Goal: Task Accomplishment & Management: Manage account settings

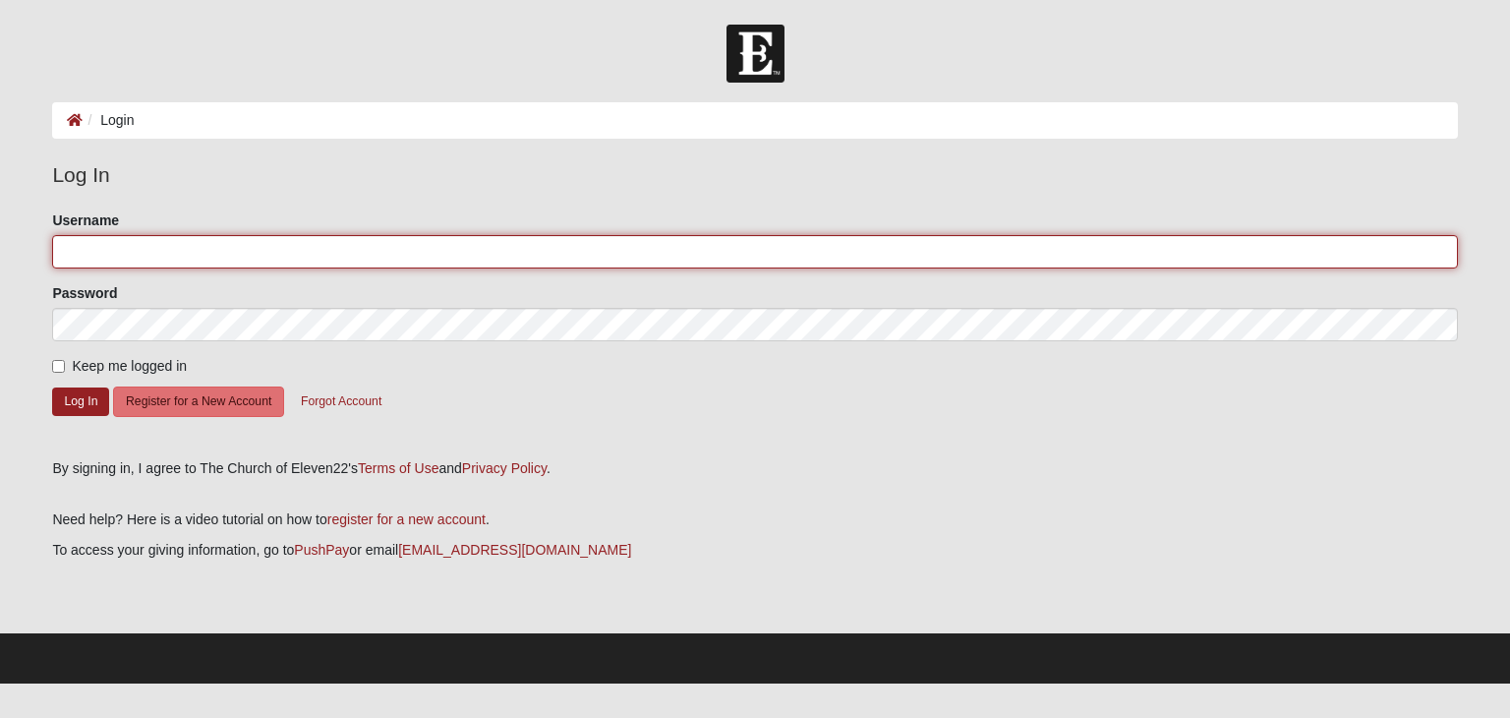
click at [290, 241] on input "Username" at bounding box center [754, 251] width 1405 height 33
type input "dustinkester"
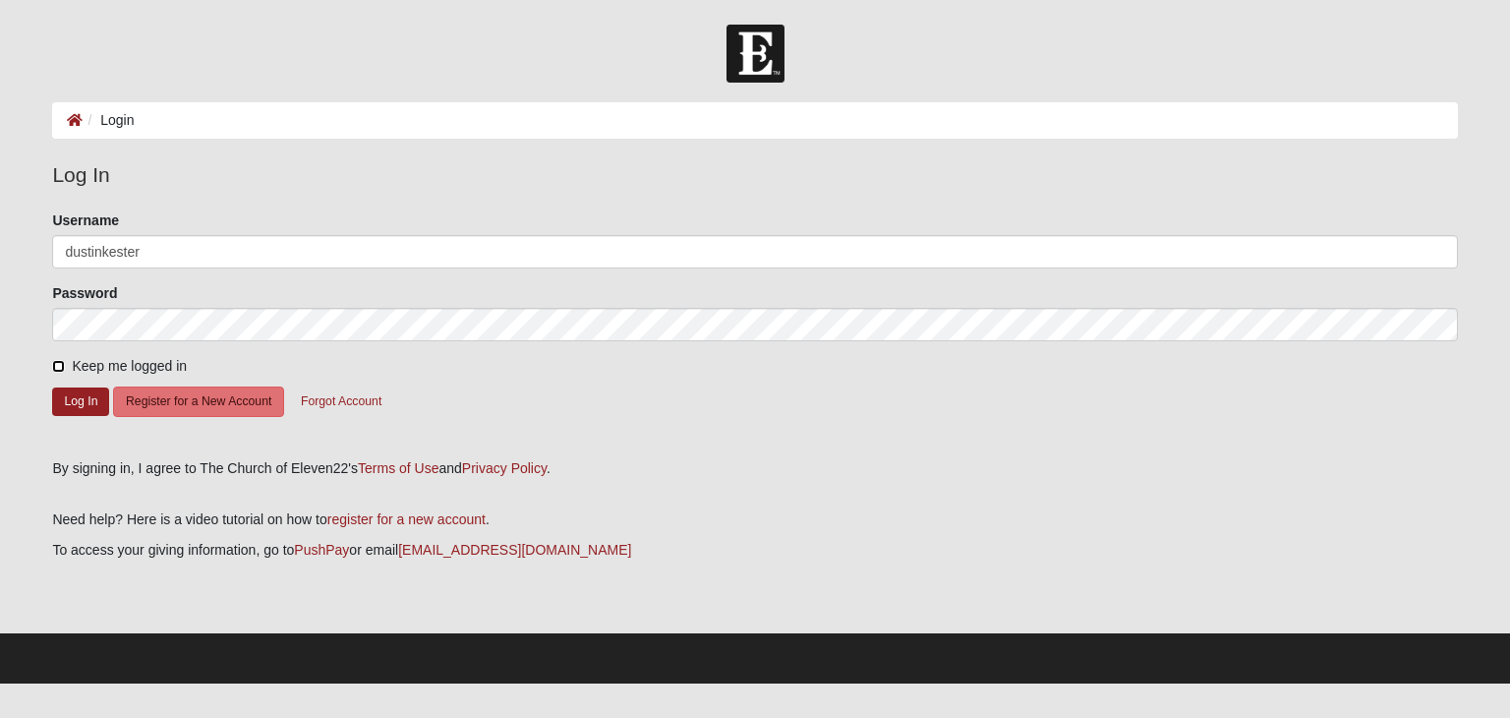
click at [57, 365] on input "Keep me logged in" at bounding box center [58, 366] width 13 height 13
checkbox input "true"
click at [78, 407] on button "Log In" at bounding box center [80, 401] width 57 height 29
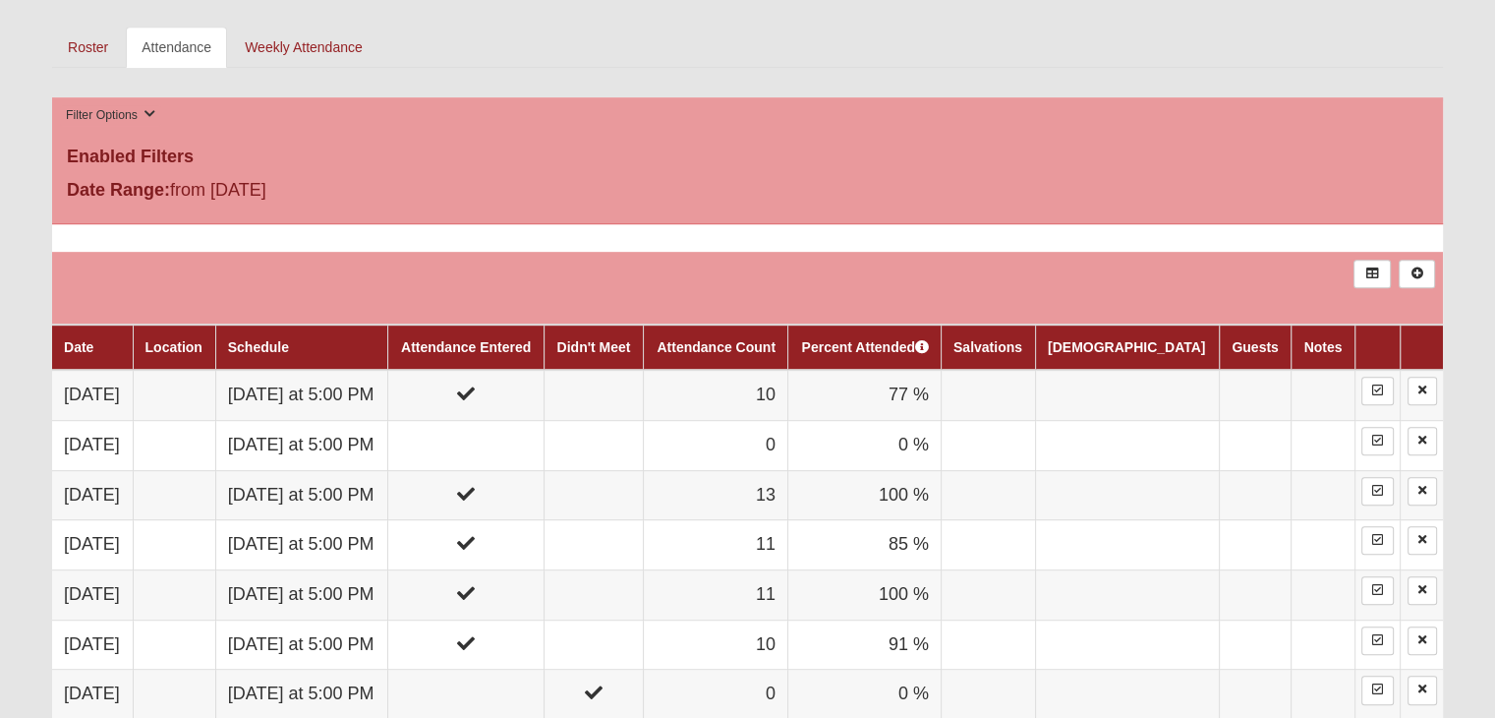
scroll to position [885, 0]
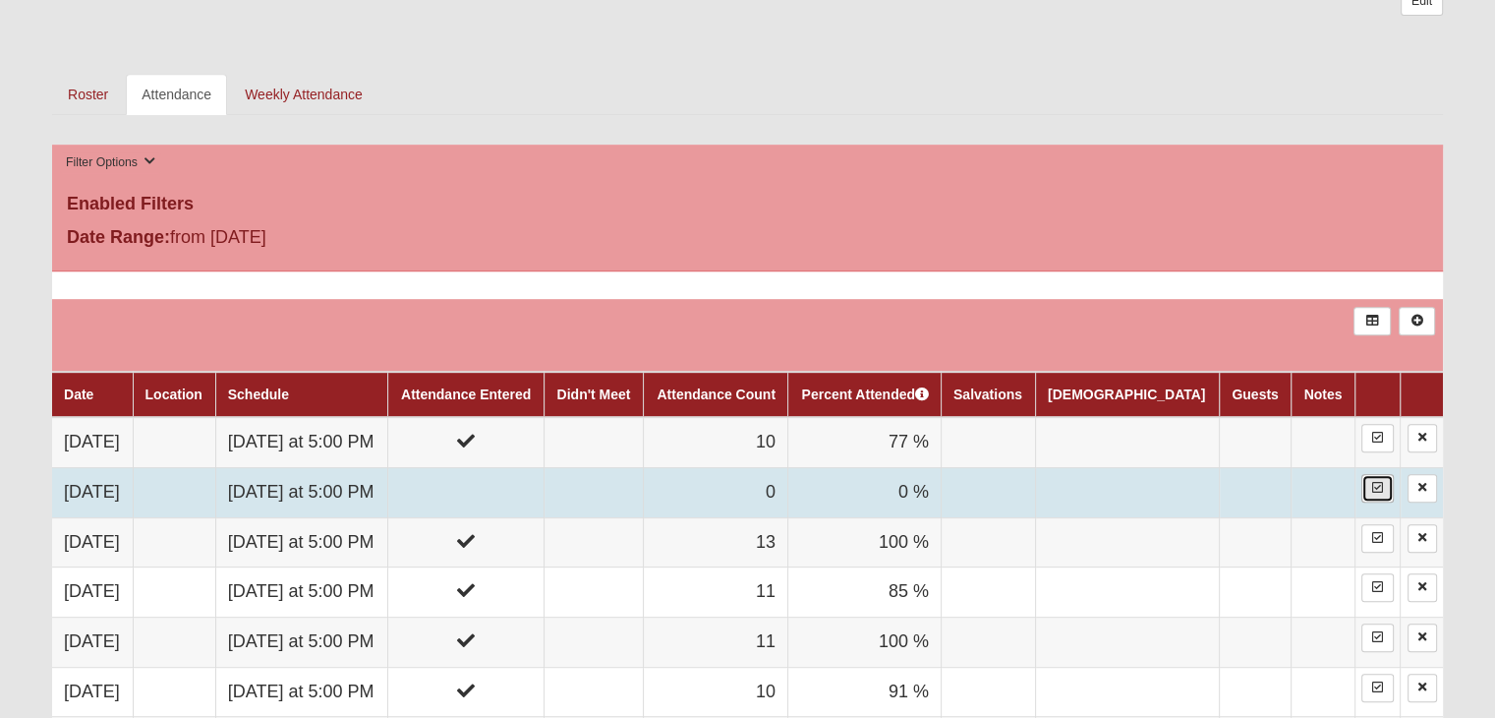
click at [1376, 483] on icon at bounding box center [1378, 488] width 11 height 12
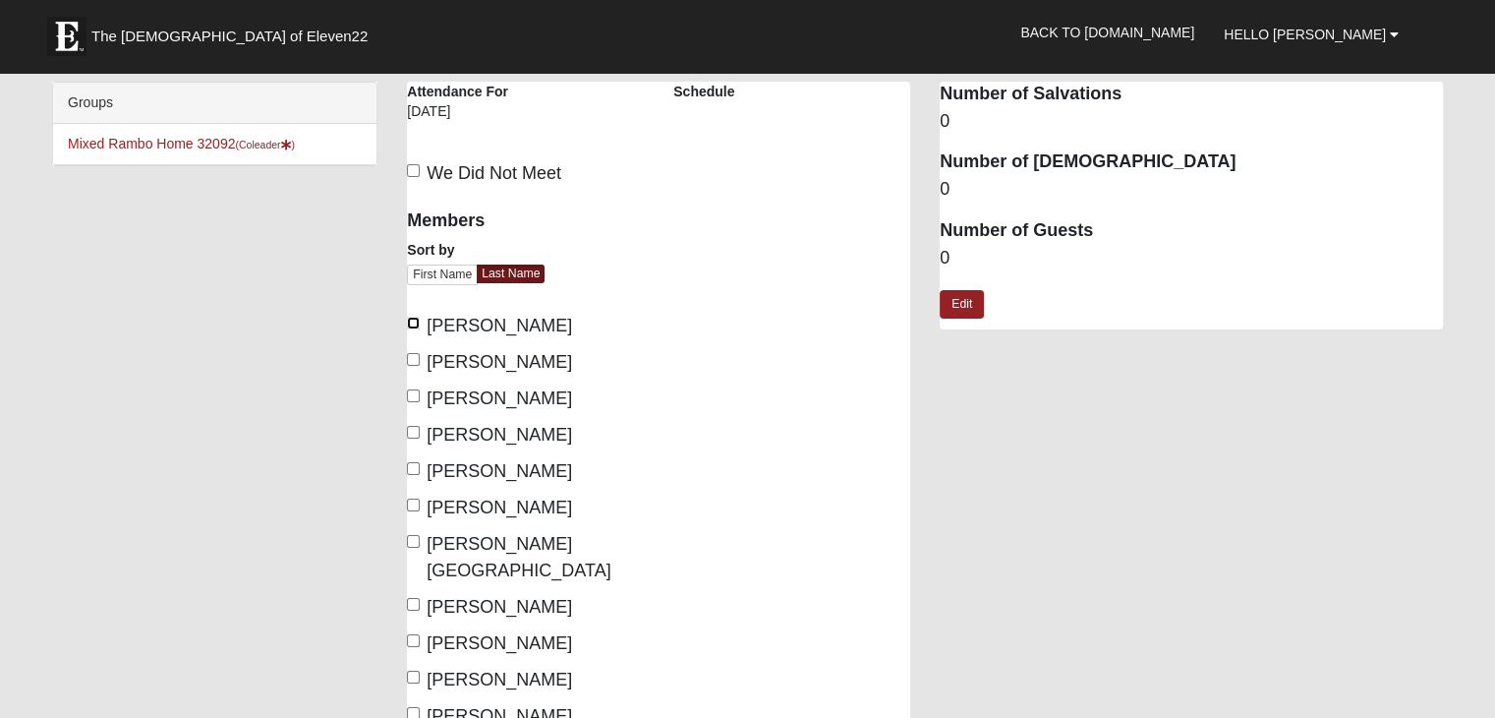
click at [411, 321] on input "Brady, Donna" at bounding box center [413, 323] width 13 height 13
checkbox input "true"
click at [401, 351] on div "Members Sort by First Name Last Name Brady, Donna Danielsson, Jenny Danielsson,…" at bounding box center [525, 519] width 266 height 645
click at [415, 362] on input "Danielsson, Jenny" at bounding box center [413, 359] width 13 height 13
checkbox input "true"
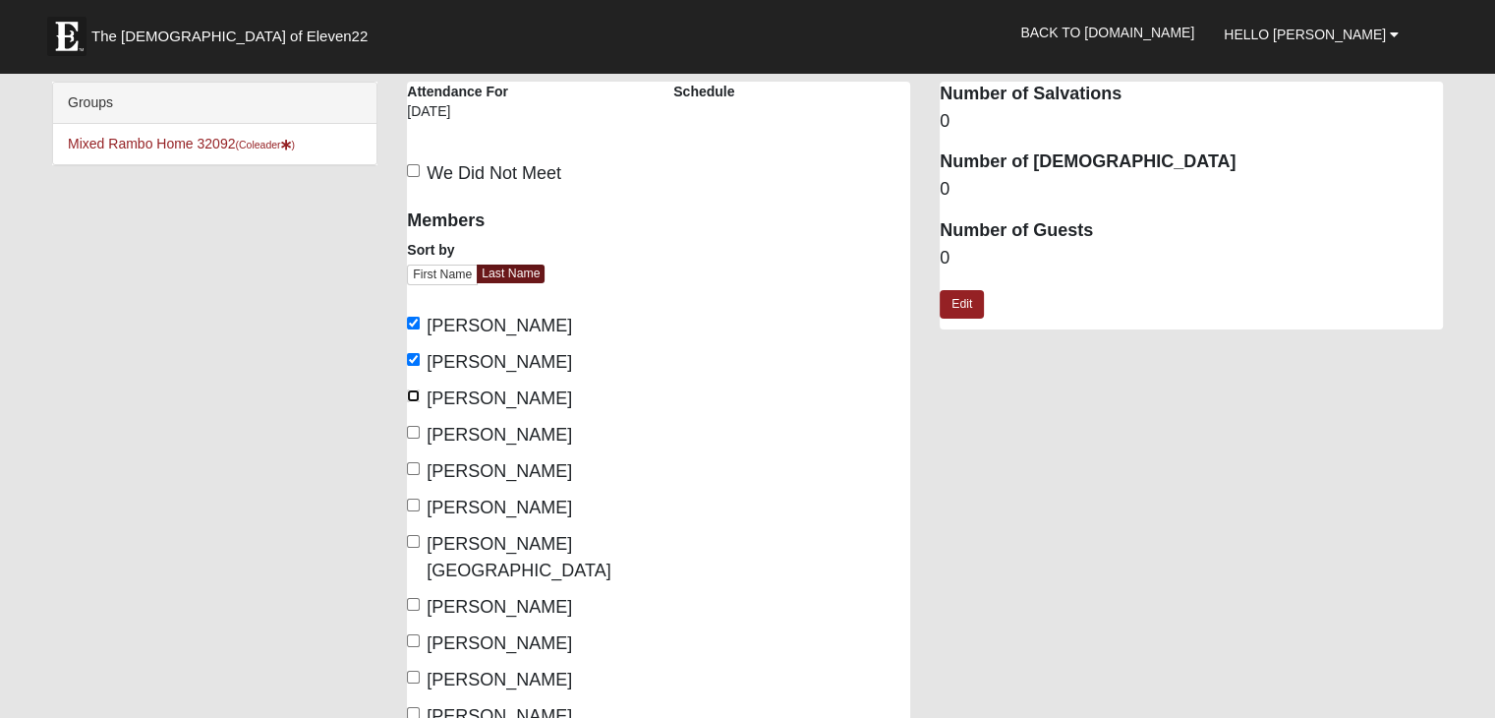
click at [412, 396] on input "Danielsson, Michael" at bounding box center [413, 395] width 13 height 13
checkbox input "true"
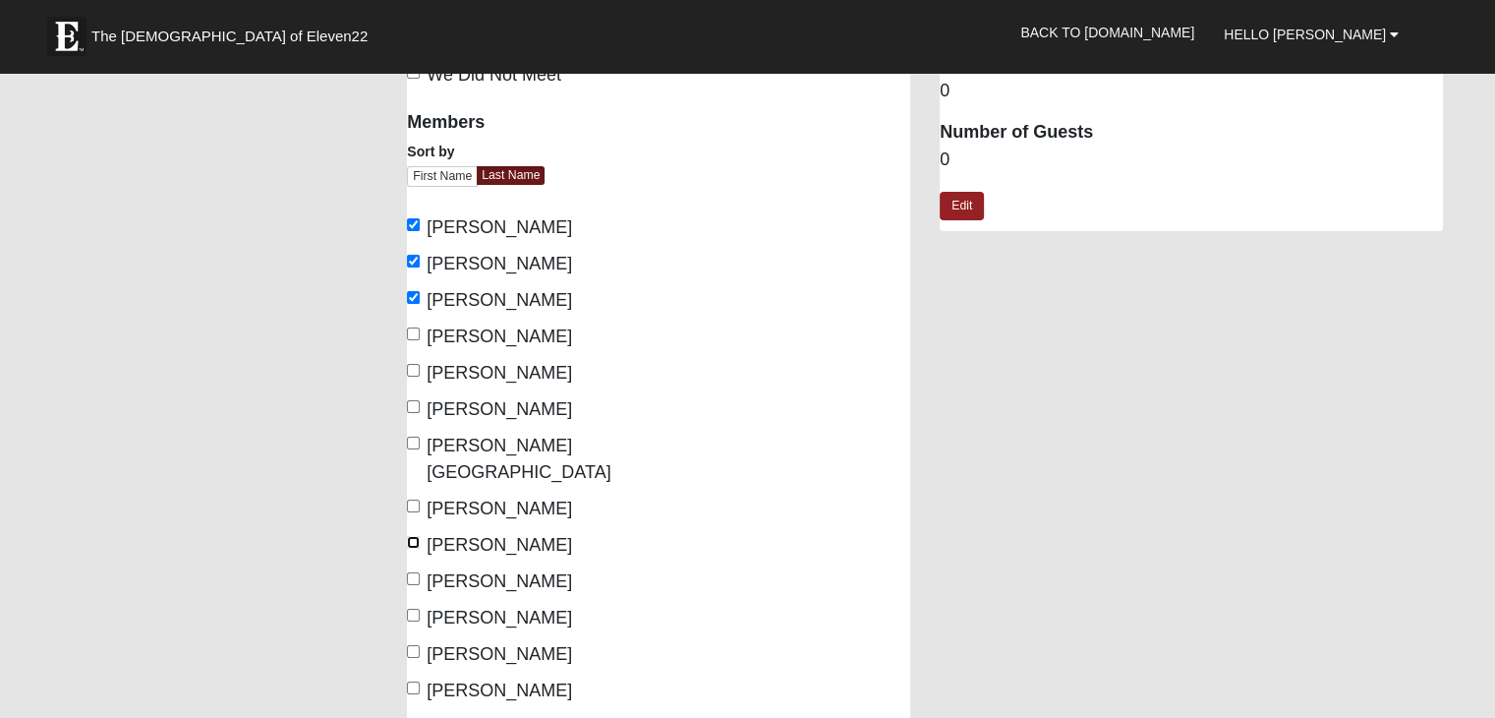
click at [411, 536] on input "Kester, Dustin" at bounding box center [413, 542] width 13 height 13
checkbox input "true"
click at [415, 572] on input "Kester, Joy" at bounding box center [413, 578] width 13 height 13
checkbox input "true"
click at [417, 609] on input "Perez, Wally" at bounding box center [413, 615] width 13 height 13
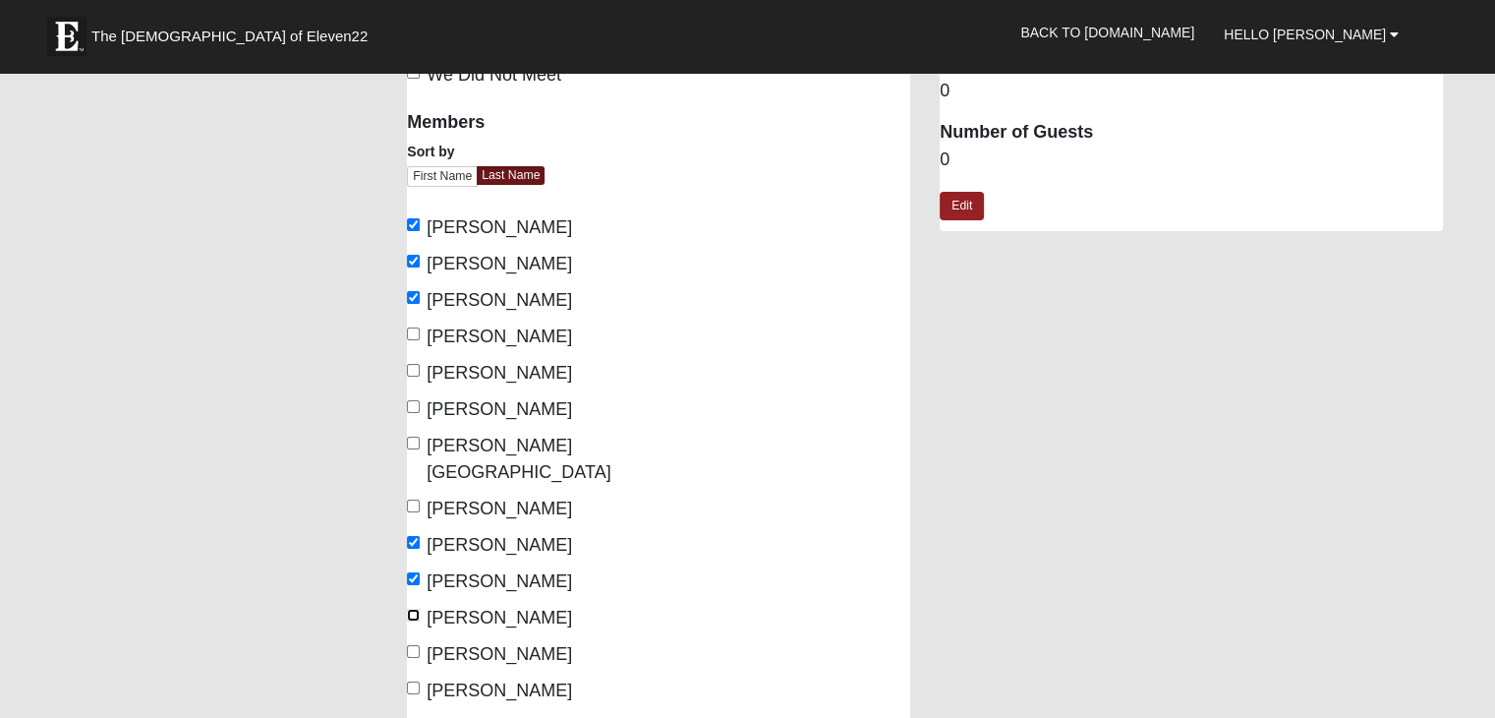
checkbox input "true"
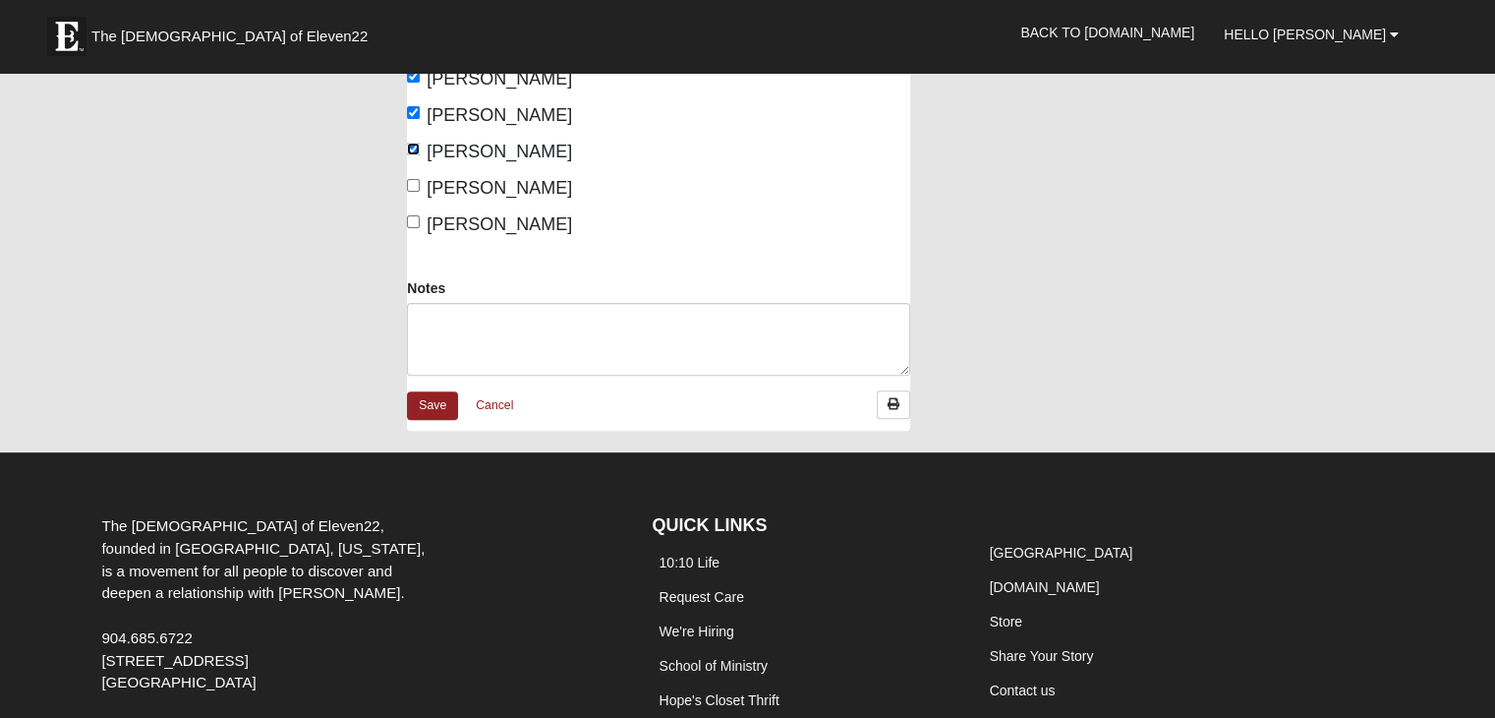
scroll to position [669, 0]
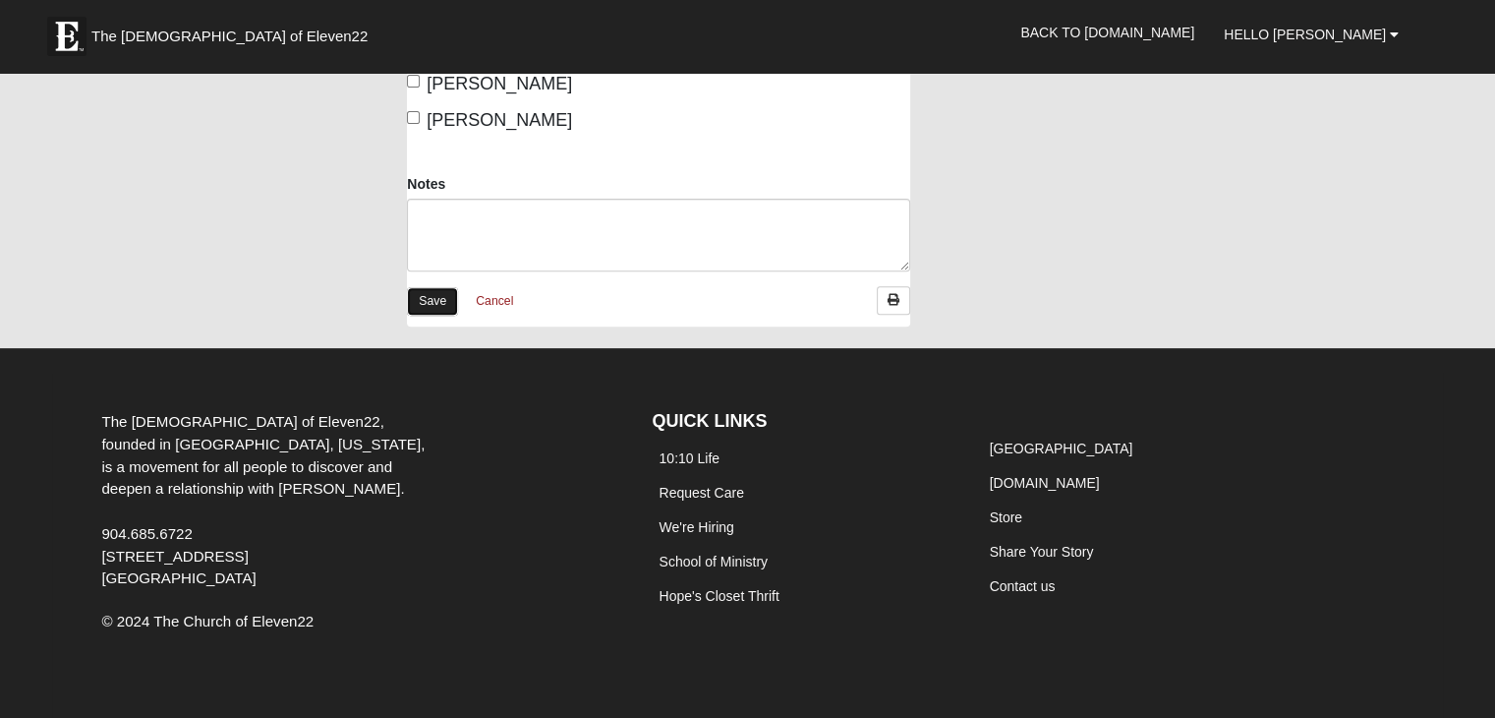
click at [436, 287] on link "Save" at bounding box center [432, 301] width 51 height 29
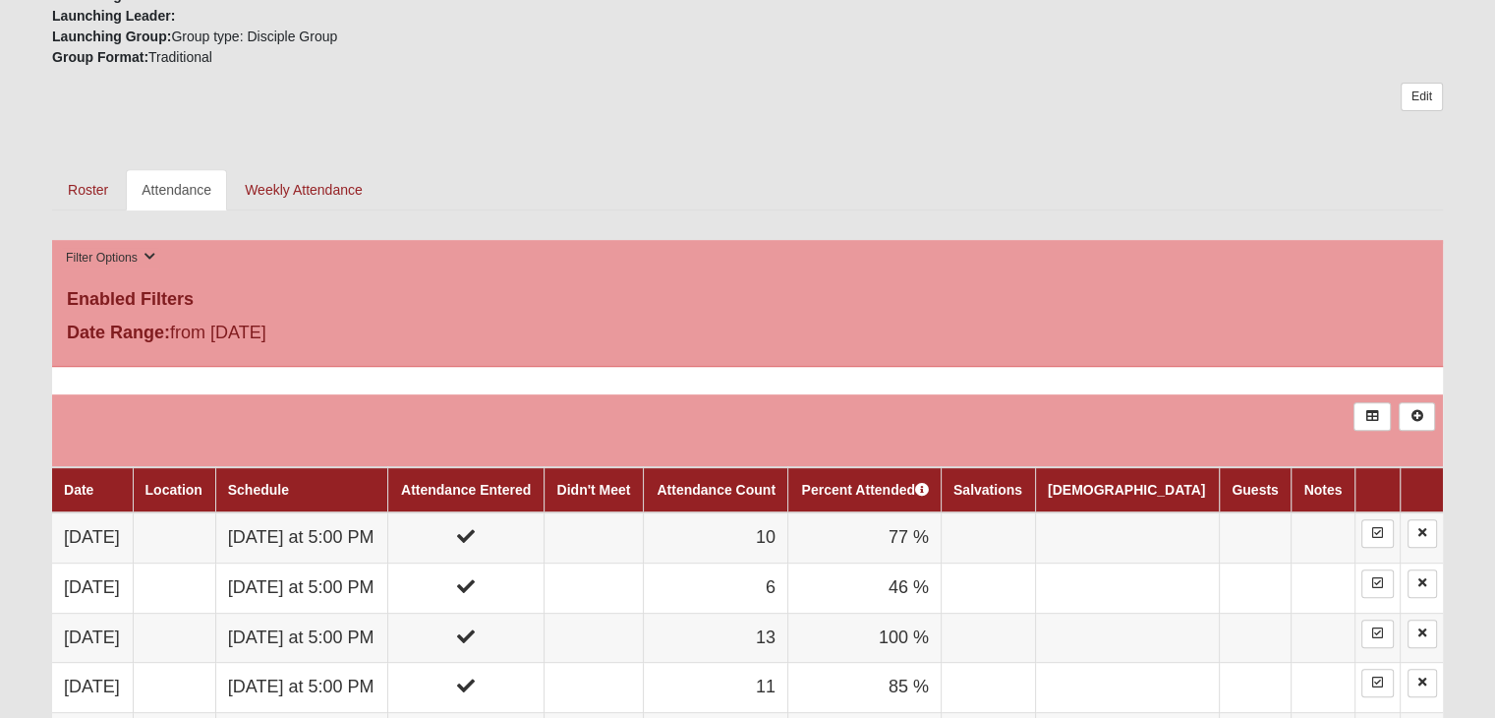
scroll to position [393, 0]
